Goal: Obtain resource: Obtain resource

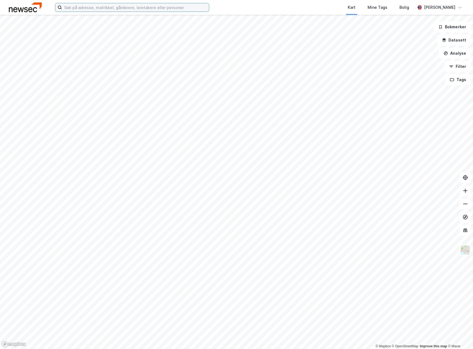
click at [86, 10] on input at bounding box center [135, 7] width 147 height 8
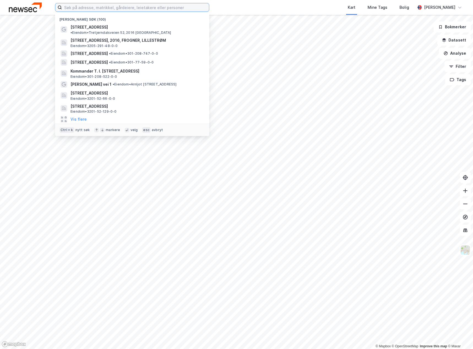
type input "9"
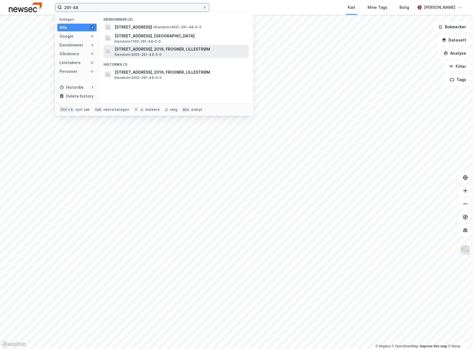
type input "291-48"
click at [199, 50] on span "[STREET_ADDRESS], 2016, FROGNER, LILLESTRØM" at bounding box center [180, 49] width 132 height 7
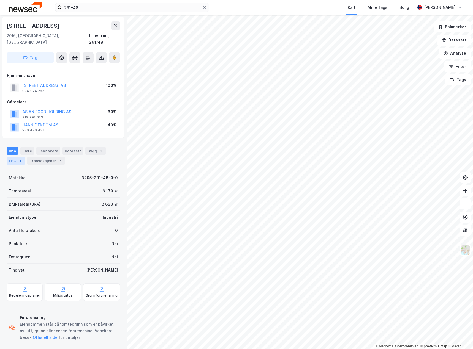
click at [17, 157] on div "ESG 1" at bounding box center [16, 161] width 18 height 8
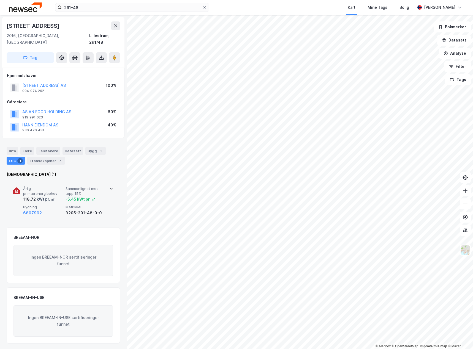
click at [47, 205] on span "Bygning" at bounding box center [43, 207] width 40 height 5
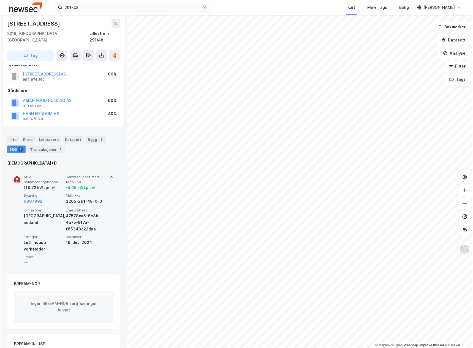
scroll to position [28, 0]
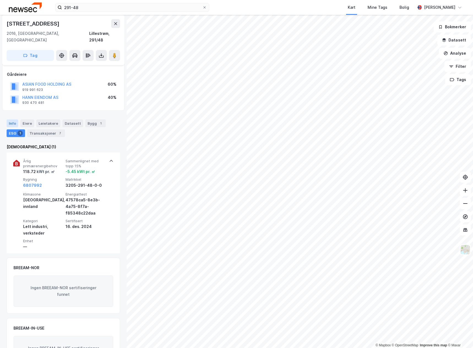
click at [12, 120] on div "Info" at bounding box center [13, 124] width 12 height 8
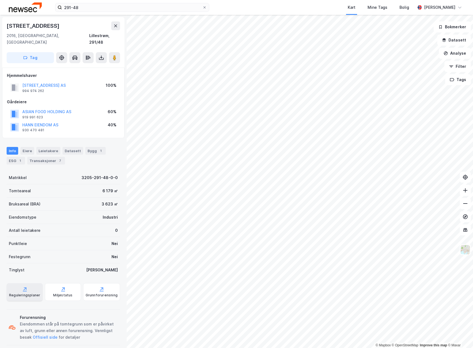
click at [28, 293] on div "Reguleringsplaner" at bounding box center [24, 295] width 31 height 4
click at [98, 52] on button at bounding box center [101, 57] width 11 height 11
click at [92, 64] on div "Last ned grunnbok" at bounding box center [77, 68] width 59 height 9
click at [94, 75] on div "Last ned matrikkelrapport" at bounding box center [80, 77] width 45 height 4
click at [103, 293] on div "Grunnforurensning" at bounding box center [102, 295] width 32 height 4
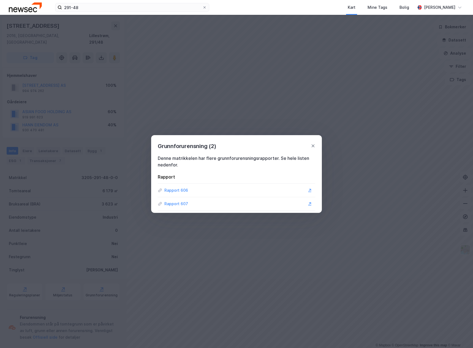
click at [180, 191] on div "Rapport 606" at bounding box center [176, 190] width 24 height 7
click at [174, 205] on div "Rapport 607" at bounding box center [176, 204] width 24 height 7
click at [311, 145] on icon at bounding box center [313, 146] width 4 height 4
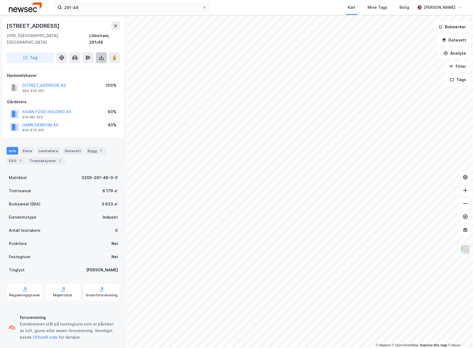
click at [103, 55] on icon at bounding box center [101, 58] width 6 height 6
click at [15, 157] on div "ESG 1" at bounding box center [16, 161] width 18 height 8
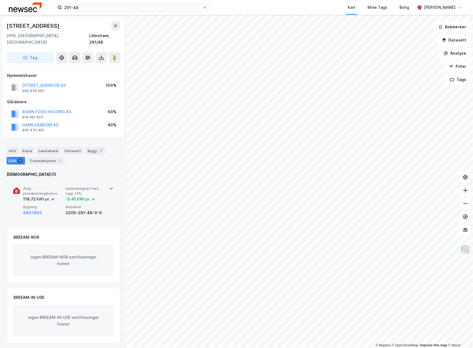
click at [57, 186] on span "Årlig primærenergibehov" at bounding box center [43, 191] width 40 height 10
